Goal: Book appointment/travel/reservation

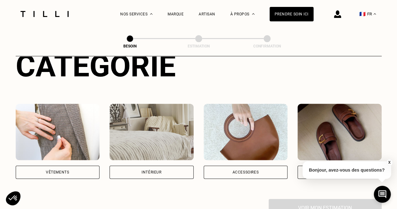
scroll to position [84, 0]
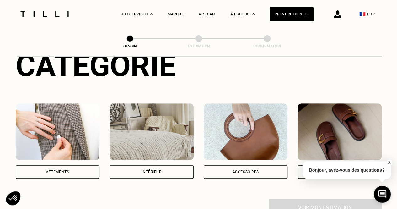
click at [146, 170] on div "Intérieur" at bounding box center [152, 172] width 20 height 4
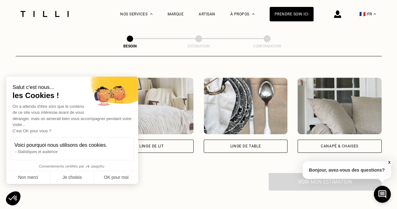
scroll to position [283, 0]
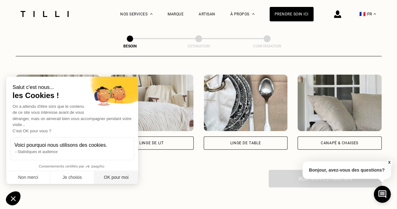
click at [113, 178] on button "OK pour moi" at bounding box center [116, 177] width 44 height 13
checkbox input "true"
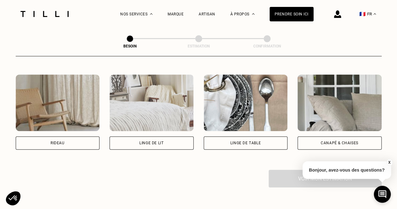
click at [56, 141] on div "Rideau" at bounding box center [58, 143] width 14 height 4
select select "FR"
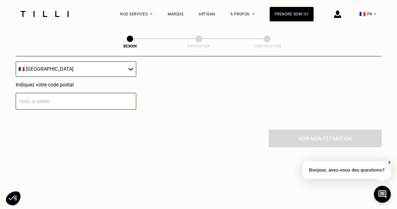
scroll to position [479, 0]
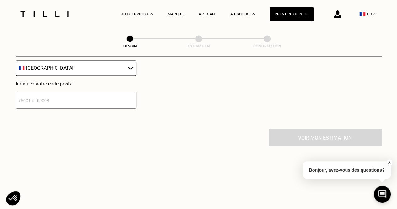
click at [25, 95] on input "number" at bounding box center [76, 100] width 121 height 17
type input "83910"
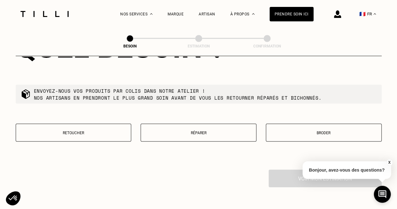
scroll to position [603, 0]
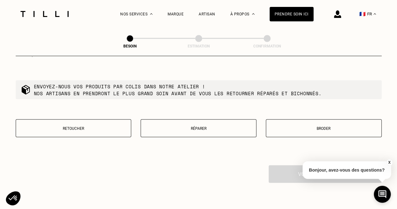
click at [68, 126] on p "Retoucher" at bounding box center [73, 128] width 109 height 4
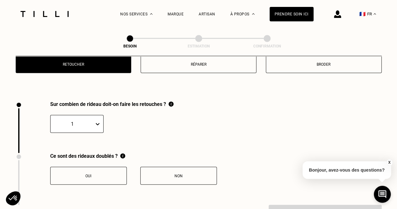
scroll to position [694, 0]
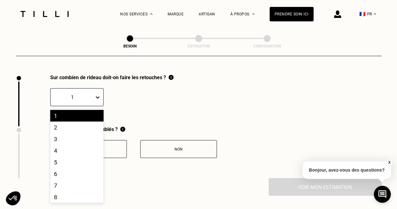
click at [96, 94] on icon at bounding box center [98, 97] width 6 height 6
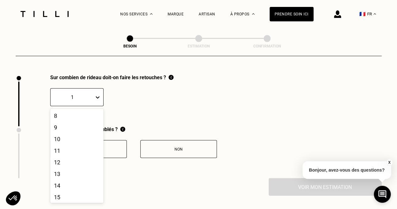
scroll to position [85, 0]
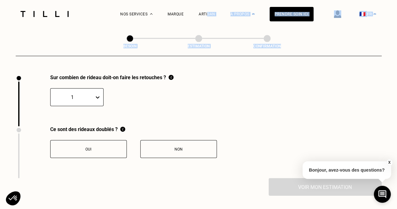
drag, startPoint x: 294, startPoint y: 115, endPoint x: 213, endPoint y: 55, distance: 100.2
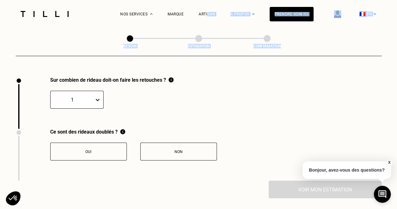
scroll to position [695, 0]
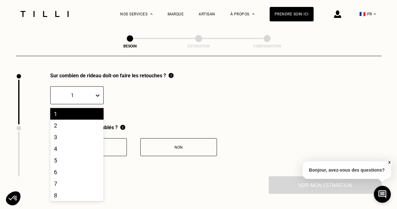
click at [98, 95] on icon at bounding box center [98, 96] width 4 height 2
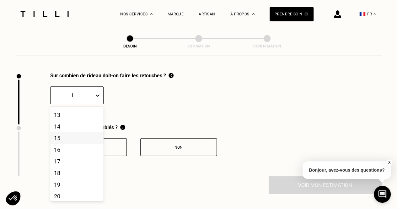
scroll to position [147, 0]
click at [57, 193] on div "20" at bounding box center [76, 194] width 53 height 12
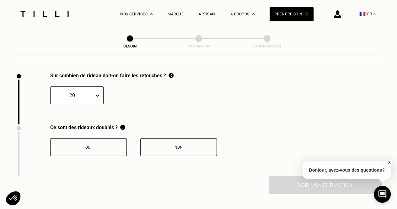
click at [179, 140] on button "Non" at bounding box center [178, 147] width 77 height 18
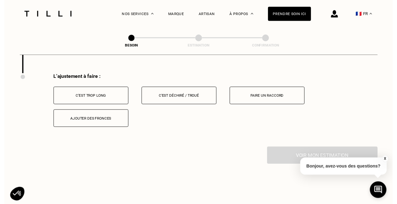
scroll to position [797, 0]
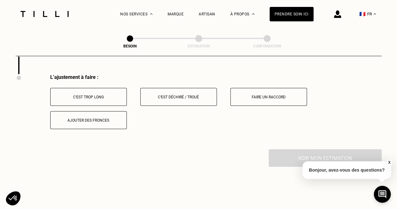
click at [78, 95] on div "C‘est trop long" at bounding box center [89, 97] width 70 height 4
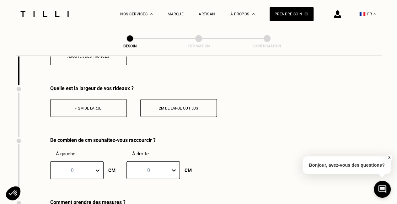
scroll to position [862, 0]
click at [92, 106] on div "< 2m de large" at bounding box center [89, 108] width 70 height 4
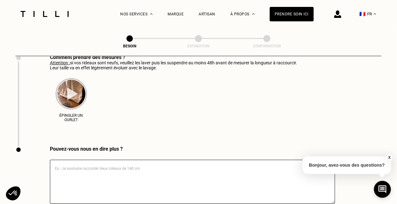
scroll to position [1006, 0]
click at [71, 91] on img at bounding box center [71, 93] width 31 height 31
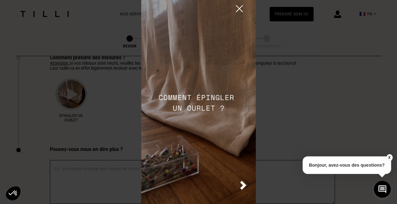
click at [243, 186] on img at bounding box center [243, 185] width 6 height 9
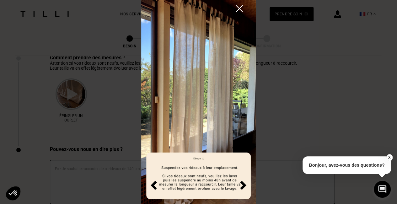
click at [245, 185] on img at bounding box center [243, 185] width 6 height 9
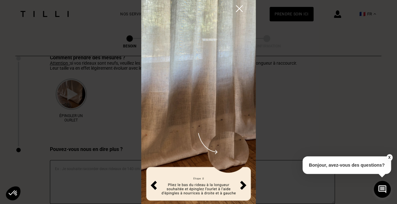
click at [245, 185] on img at bounding box center [243, 185] width 6 height 9
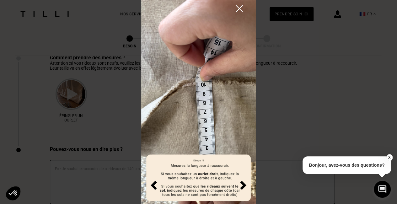
scroll to position [3, 0]
click at [244, 184] on img at bounding box center [243, 185] width 6 height 9
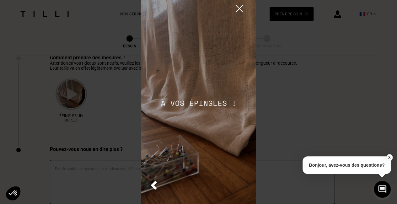
click at [391, 157] on button "X" at bounding box center [389, 157] width 6 height 7
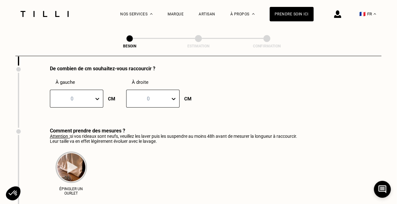
scroll to position [928, 0]
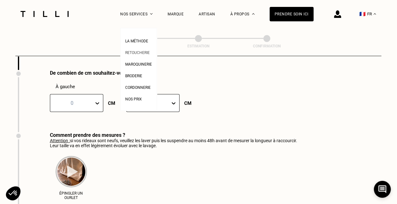
click at [133, 53] on span "Retoucherie" at bounding box center [137, 53] width 24 height 4
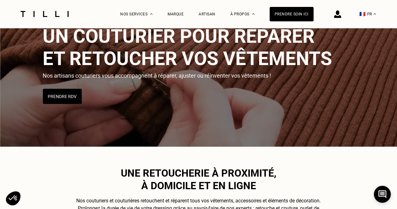
scroll to position [50, 0]
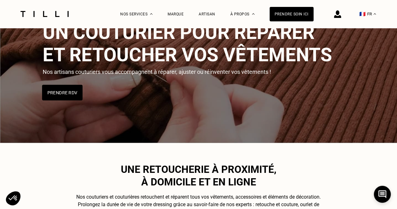
click at [58, 96] on button "Prendre RDV" at bounding box center [62, 93] width 41 height 16
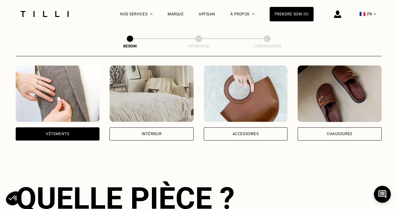
scroll to position [121, 0]
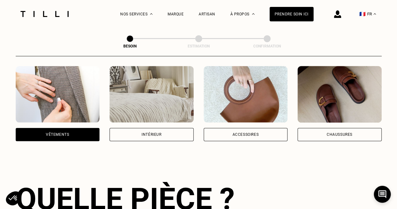
click at [151, 132] on div "Intérieur" at bounding box center [152, 134] width 20 height 4
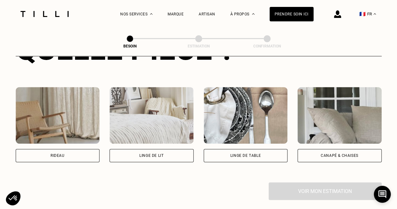
scroll to position [271, 0]
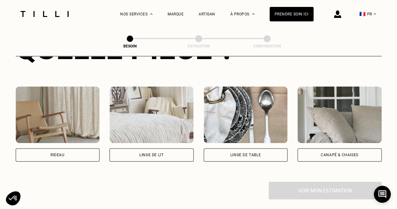
click at [56, 153] on div "Rideau" at bounding box center [58, 155] width 14 height 4
select select "FR"
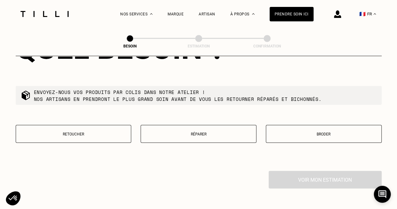
scroll to position [597, 0]
click at [53, 132] on p "Retoucher" at bounding box center [73, 134] width 109 height 4
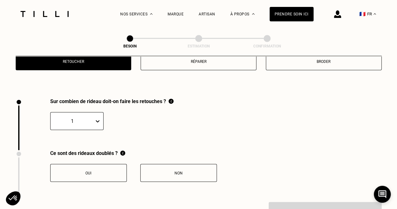
scroll to position [694, 0]
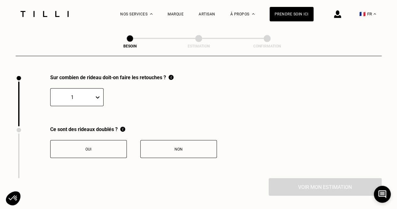
click at [186, 147] on div "Non" at bounding box center [179, 149] width 70 height 4
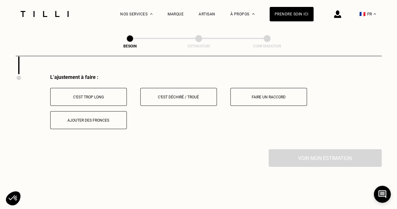
click at [186, 149] on div "Voir mon estimation" at bounding box center [199, 158] width 366 height 18
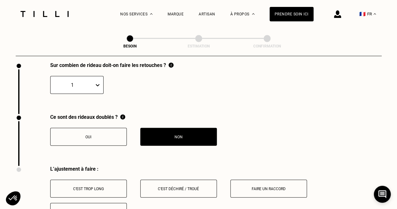
scroll to position [705, 0]
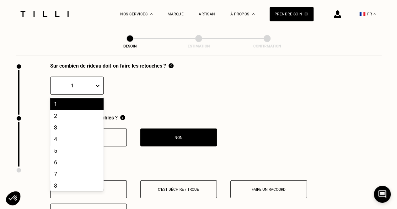
click at [96, 83] on icon at bounding box center [98, 86] width 6 height 6
click at [66, 148] on div "5" at bounding box center [76, 151] width 53 height 12
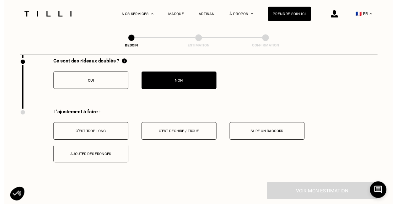
scroll to position [766, 0]
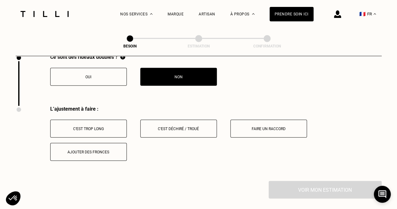
click at [59, 127] on div "C‘est trop long" at bounding box center [89, 129] width 70 height 4
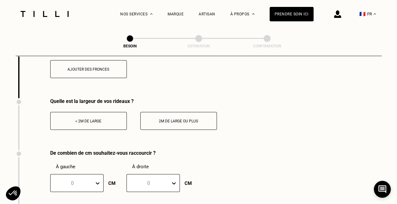
scroll to position [849, 0]
click at [78, 119] on div "< 2m de large" at bounding box center [89, 121] width 70 height 4
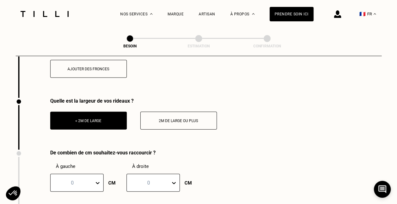
click at [78, 119] on div "< 2m de large" at bounding box center [89, 121] width 70 height 4
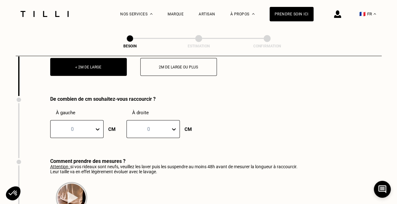
scroll to position [903, 0]
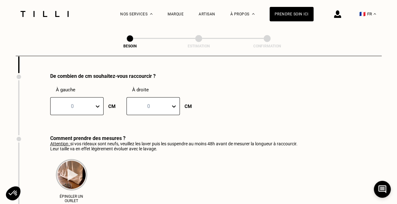
click at [97, 115] on div "0" at bounding box center [76, 106] width 53 height 18
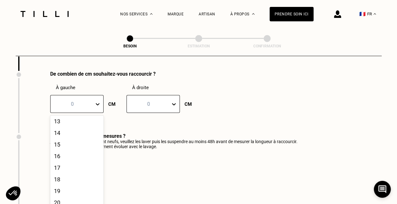
scroll to position [159, 0]
click at [60, 202] on div "20" at bounding box center [76, 203] width 53 height 12
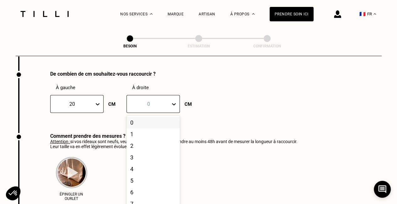
click at [146, 101] on div at bounding box center [148, 103] width 37 height 7
click at [131, 197] on div "20" at bounding box center [153, 203] width 53 height 12
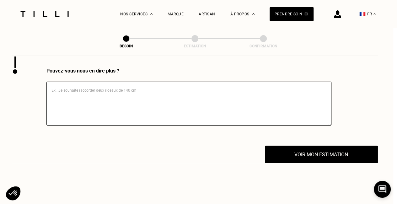
scroll to position [1084, 4]
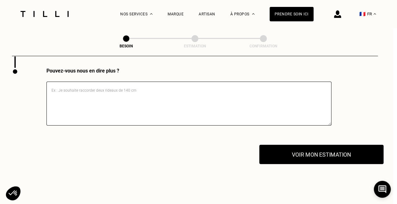
click at [313, 152] on button "Voir mon estimation" at bounding box center [321, 154] width 124 height 19
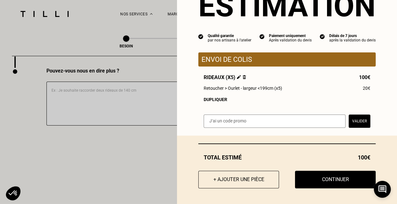
scroll to position [34, 0]
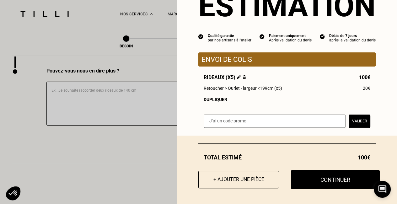
click at [314, 183] on button "Continuer" at bounding box center [335, 179] width 89 height 19
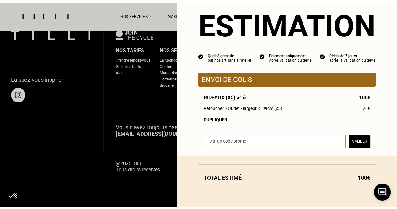
scroll to position [427, 0]
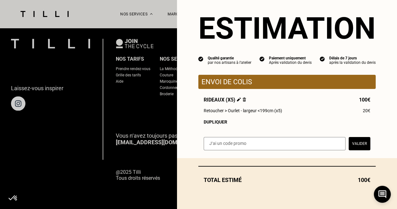
select select "FR"
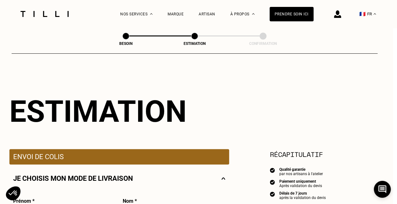
scroll to position [0, 4]
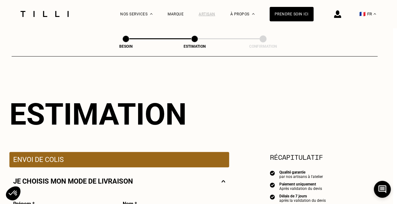
click at [210, 12] on div "Artisan" at bounding box center [207, 14] width 17 height 4
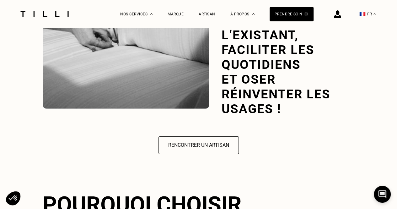
scroll to position [971, 0]
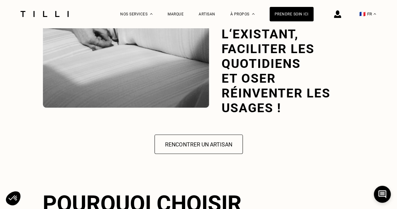
click at [207, 134] on button "Rencontrer un artisan" at bounding box center [198, 143] width 89 height 19
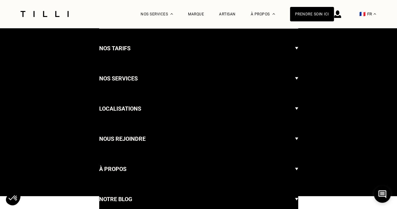
select select "FR"
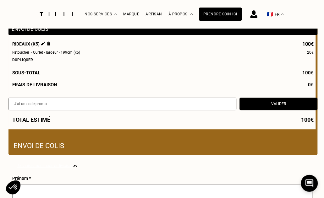
scroll to position [78, 1]
